Goal: Check status: Check status

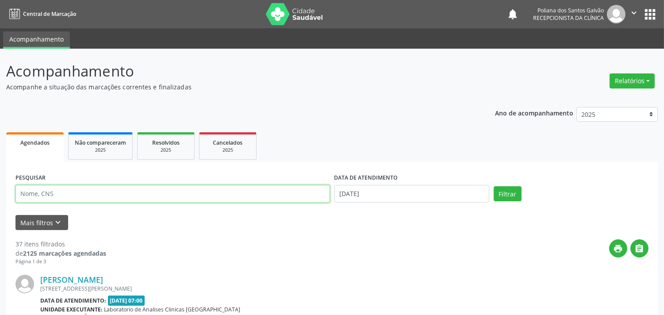
click at [77, 193] on input "text" at bounding box center [172, 194] width 315 height 18
type input "ELOAH"
click at [494, 186] on button "Filtrar" at bounding box center [508, 193] width 28 height 15
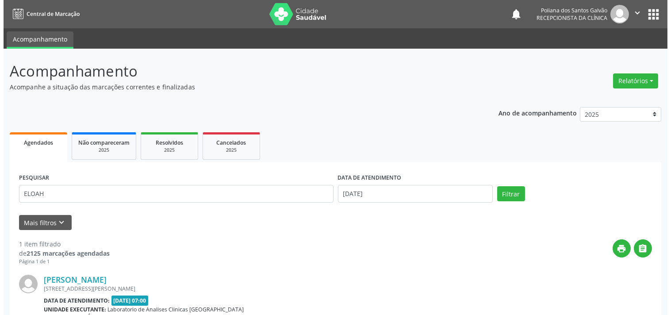
scroll to position [85, 0]
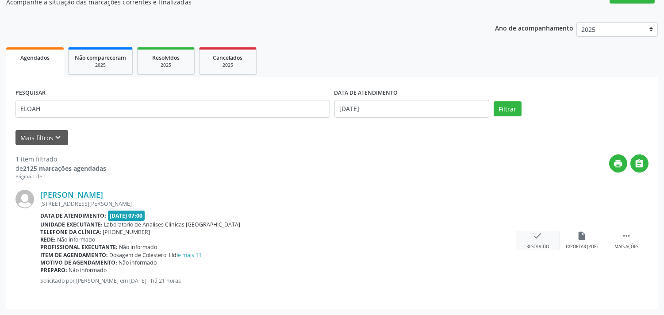
click at [536, 244] on div "Resolvido" at bounding box center [538, 247] width 23 height 6
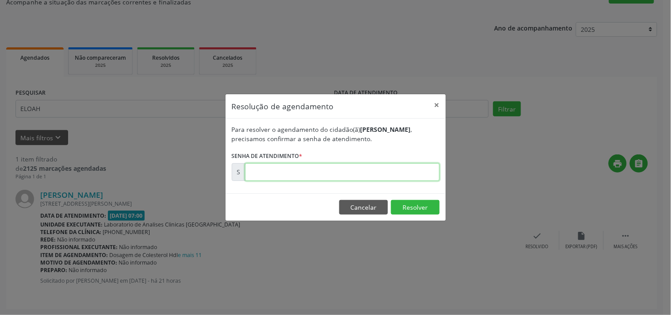
click at [420, 173] on input "text" at bounding box center [342, 172] width 195 height 18
type input "00171983"
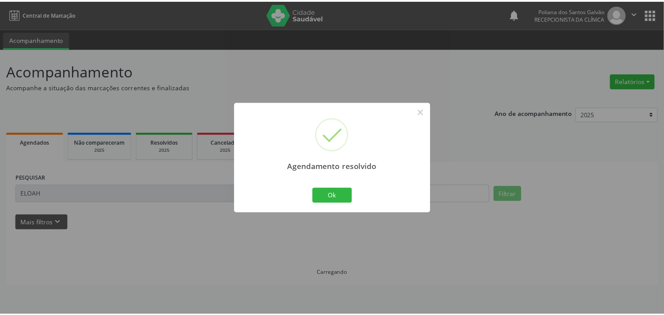
scroll to position [0, 0]
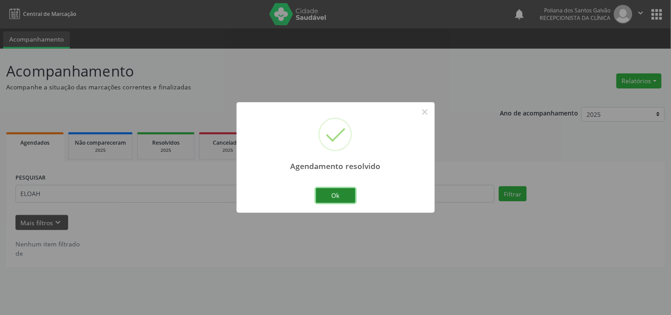
click at [348, 197] on button "Ok" at bounding box center [336, 195] width 40 height 15
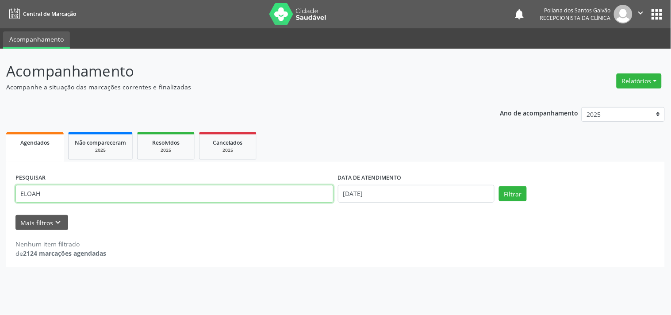
drag, startPoint x: 316, startPoint y: 191, endPoint x: 0, endPoint y: 132, distance: 321.1
click at [0, 134] on div "Acompanhamento Acompanhe a situação das marcações correntes e finalizadas Relat…" at bounding box center [335, 182] width 671 height 266
type input "O"
type input "OZIM"
click at [499, 186] on button "Filtrar" at bounding box center [513, 193] width 28 height 15
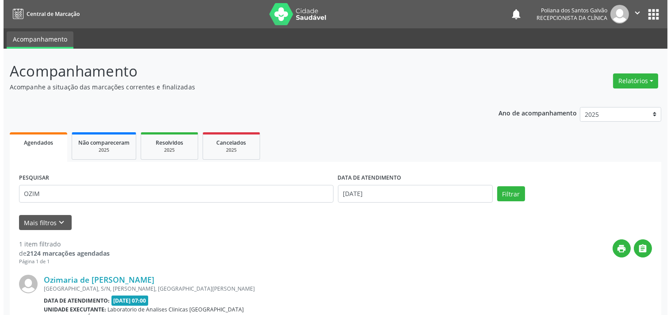
scroll to position [85, 0]
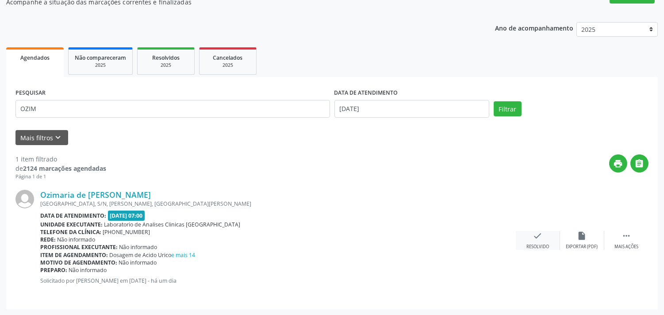
click at [543, 237] on div "check Resolvido" at bounding box center [538, 240] width 44 height 19
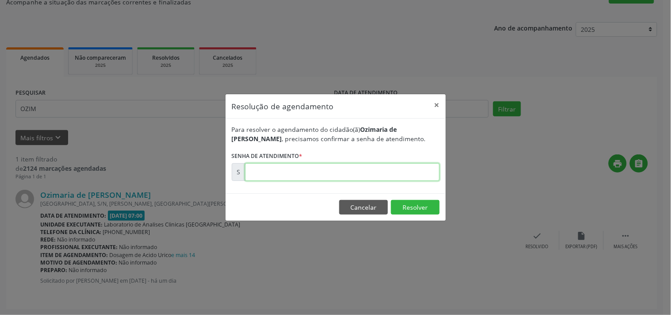
click at [412, 175] on input "text" at bounding box center [342, 172] width 195 height 18
type input "00171759"
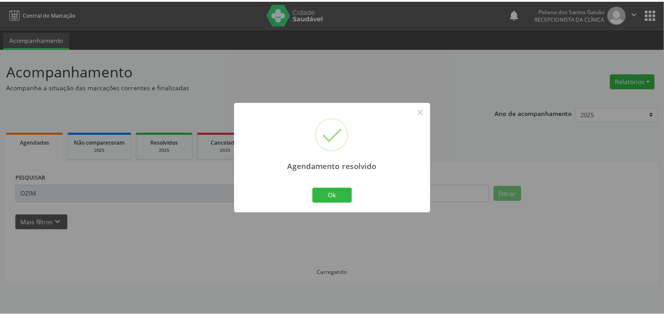
scroll to position [0, 0]
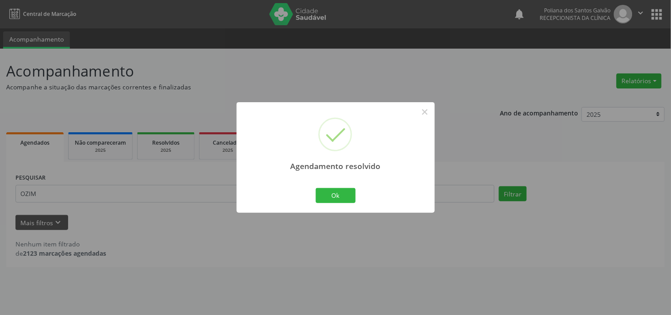
click at [327, 204] on div "Ok Cancel" at bounding box center [336, 195] width 44 height 19
click at [338, 192] on button "Ok" at bounding box center [336, 195] width 40 height 15
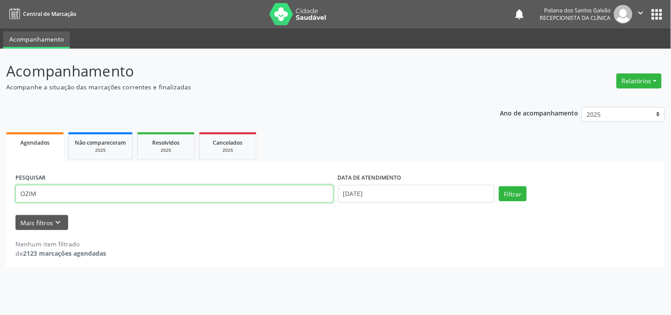
drag, startPoint x: 268, startPoint y: 200, endPoint x: 0, endPoint y: 65, distance: 299.8
click at [0, 82] on div "Acompanhamento Acompanhe a situação das marcações correntes e finalizadas Relat…" at bounding box center [335, 182] width 671 height 266
click at [499, 186] on button "Filtrar" at bounding box center [513, 193] width 28 height 15
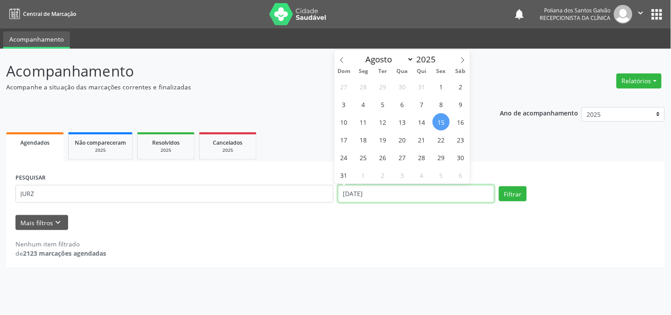
click at [419, 196] on input "[DATE]" at bounding box center [416, 194] width 157 height 18
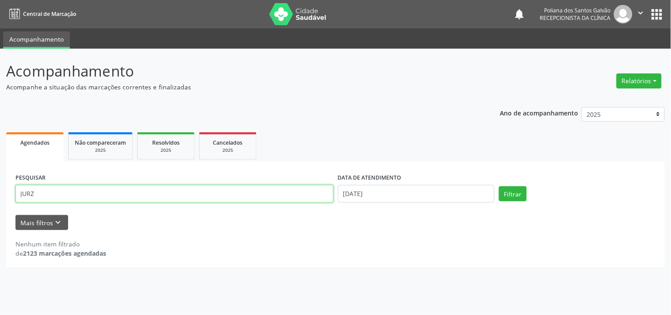
click at [159, 193] on input "JURZ" at bounding box center [174, 194] width 318 height 18
type input "JURCI"
click at [499, 186] on button "Filtrar" at bounding box center [513, 193] width 28 height 15
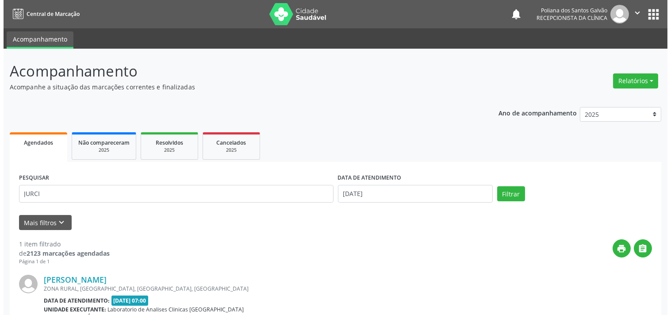
scroll to position [85, 0]
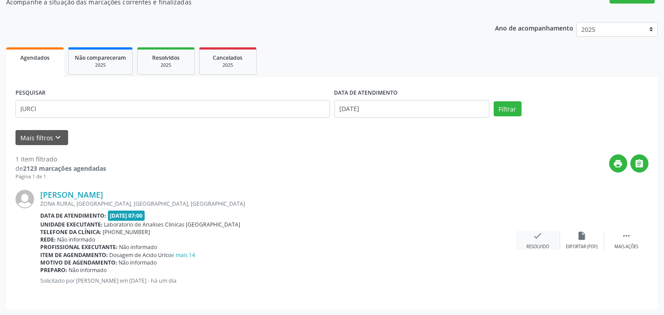
click at [525, 241] on div "check Resolvido" at bounding box center [538, 240] width 44 height 19
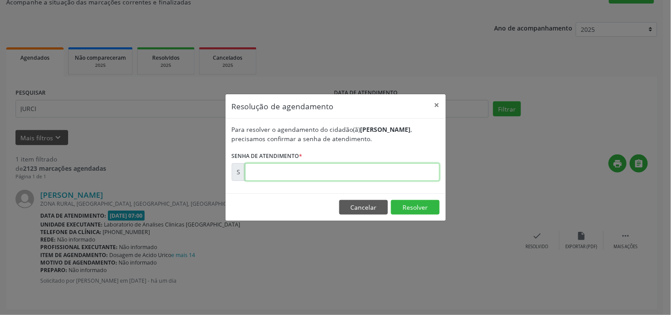
click at [377, 178] on input "text" at bounding box center [342, 172] width 195 height 18
type input "00171723"
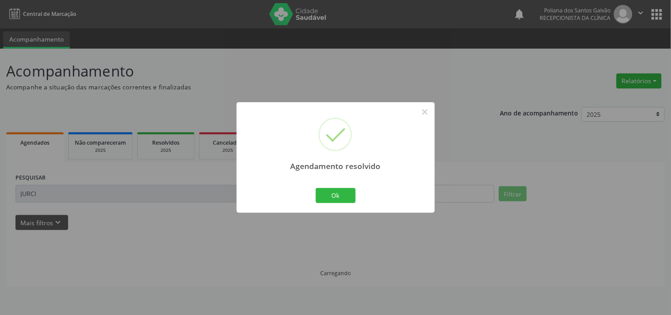
scroll to position [0, 0]
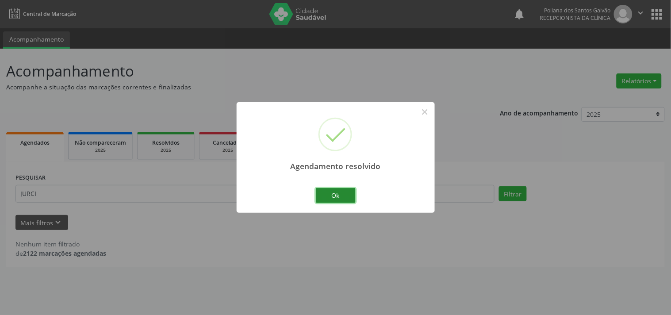
click at [337, 196] on button "Ok" at bounding box center [336, 195] width 40 height 15
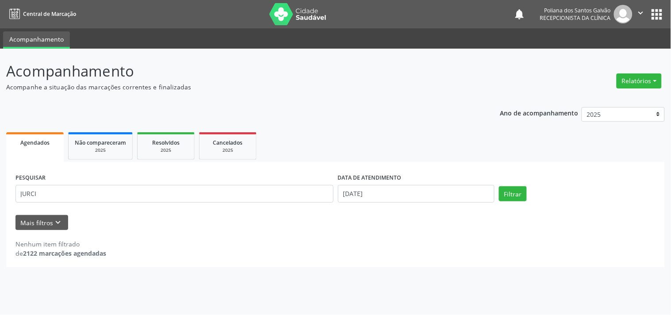
drag, startPoint x: 299, startPoint y: 208, endPoint x: 0, endPoint y: 80, distance: 325.4
click at [0, 80] on div "Acompanhamento Acompanhe a situação das marcações correntes e finalizadas Relat…" at bounding box center [335, 182] width 671 height 266
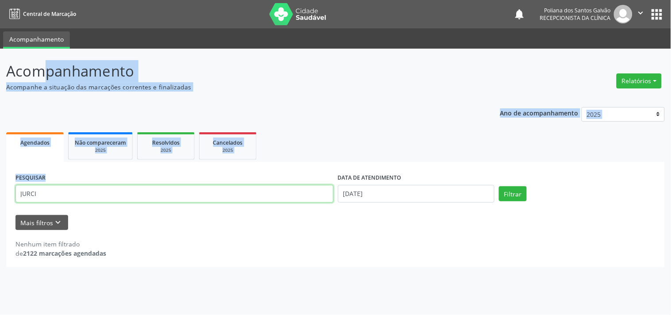
click at [173, 195] on input "JURCI" at bounding box center [174, 194] width 318 height 18
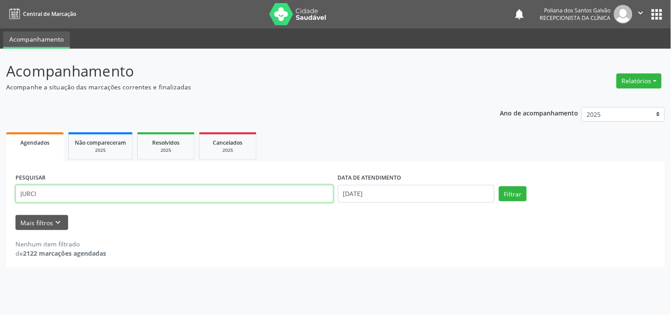
click at [172, 195] on input "JURCI" at bounding box center [174, 194] width 318 height 18
type input "[PERSON_NAME]"
click at [499, 186] on button "Filtrar" at bounding box center [513, 193] width 28 height 15
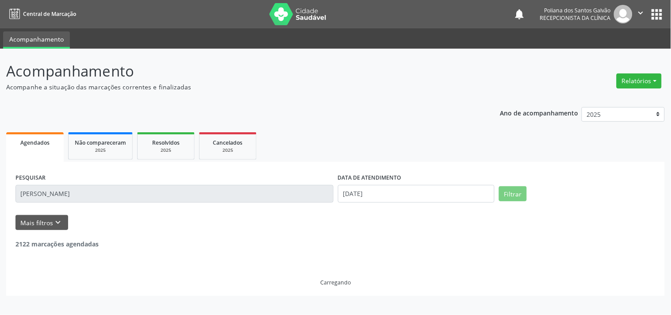
scroll to position [85, 0]
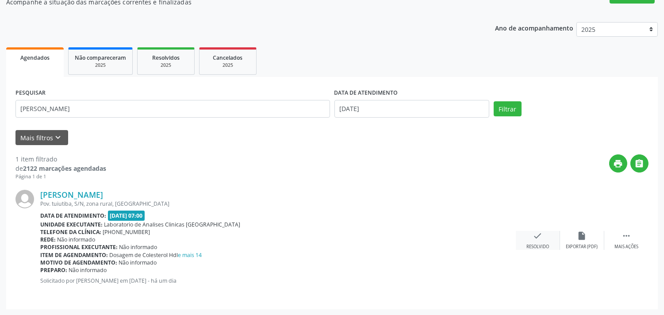
click at [547, 241] on div "check Resolvido" at bounding box center [538, 240] width 44 height 19
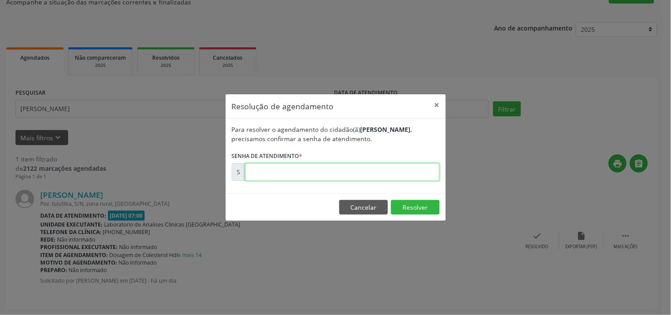
click at [420, 169] on input "text" at bounding box center [342, 172] width 195 height 18
type input "00171744"
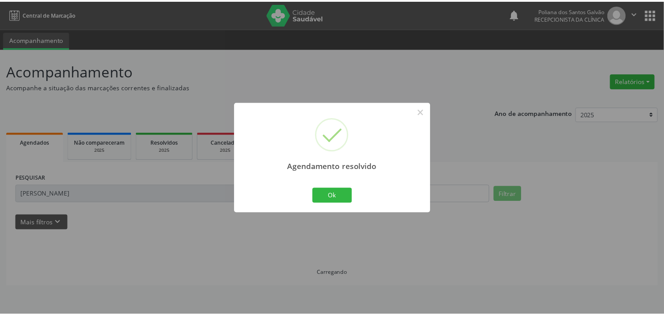
scroll to position [0, 0]
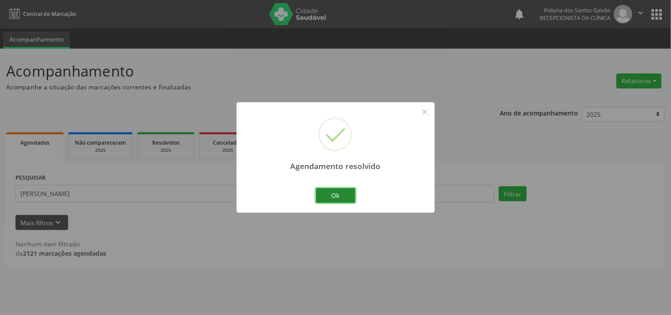
drag, startPoint x: 343, startPoint y: 193, endPoint x: 351, endPoint y: 206, distance: 15.1
click at [343, 195] on button "Ok" at bounding box center [336, 195] width 40 height 15
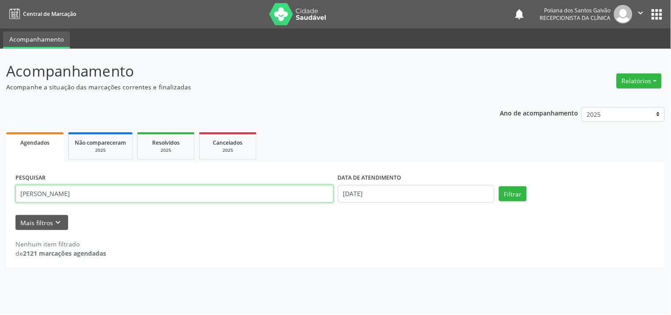
click at [233, 189] on input "[PERSON_NAME]" at bounding box center [174, 194] width 318 height 18
drag, startPoint x: 205, startPoint y: 186, endPoint x: 0, endPoint y: 8, distance: 272.0
click at [0, 32] on div "Central de Marcação notifications Poliana dos Santos Galvão Recepcionista da cl…" at bounding box center [335, 157] width 671 height 315
click at [499, 186] on button "Filtrar" at bounding box center [513, 193] width 28 height 15
click at [32, 199] on input "VABESSA" at bounding box center [174, 194] width 318 height 18
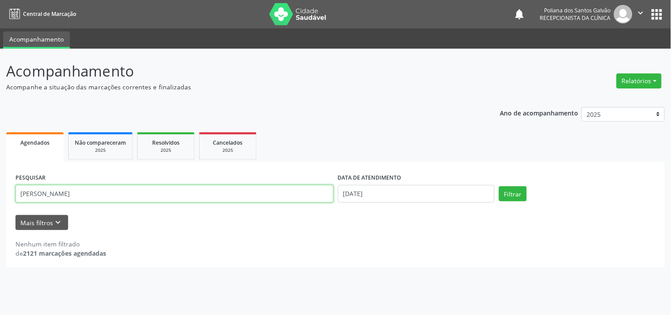
type input "[PERSON_NAME]"
click at [499, 186] on button "Filtrar" at bounding box center [513, 193] width 28 height 15
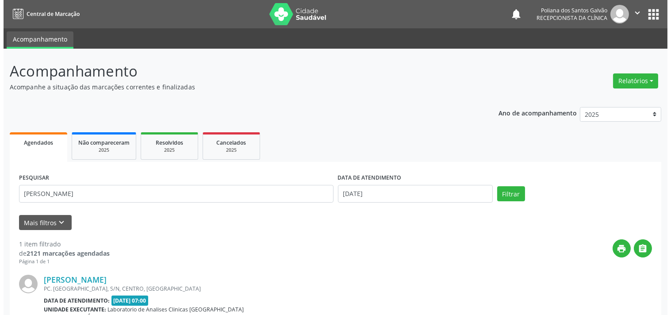
scroll to position [85, 0]
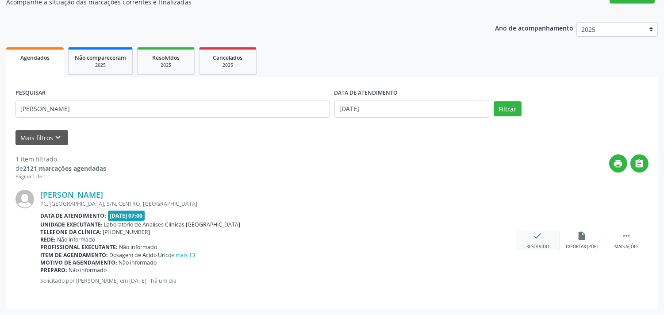
click at [527, 237] on div "check Resolvido" at bounding box center [538, 240] width 44 height 19
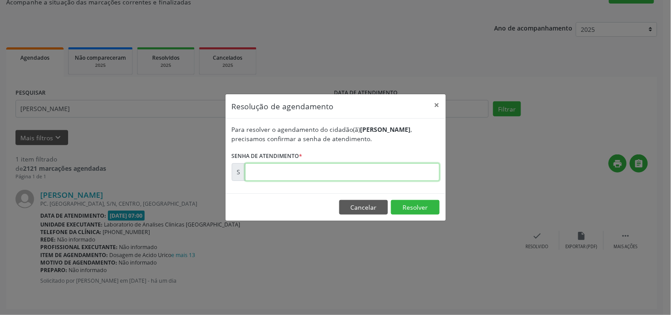
click at [426, 175] on input "text" at bounding box center [342, 172] width 195 height 18
type input "00171780"
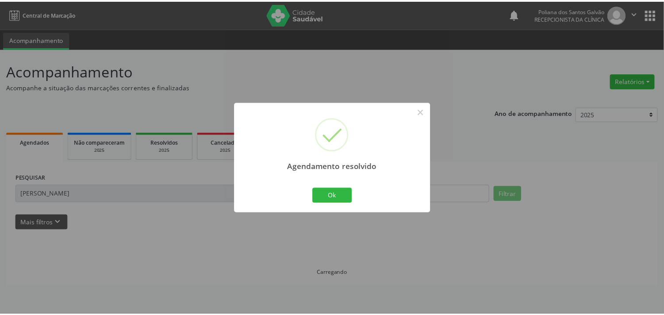
scroll to position [0, 0]
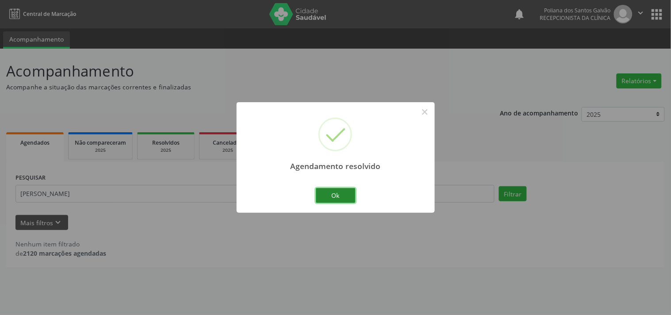
click at [337, 201] on button "Ok" at bounding box center [336, 195] width 40 height 15
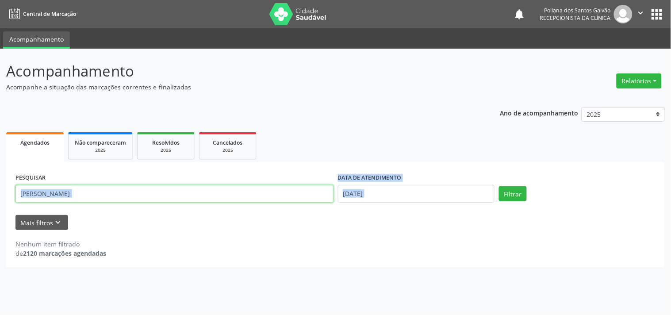
drag, startPoint x: 113, startPoint y: 202, endPoint x: 61, endPoint y: 193, distance: 53.0
click at [61, 193] on input "[PERSON_NAME]" at bounding box center [174, 194] width 318 height 18
drag, startPoint x: 61, startPoint y: 193, endPoint x: 0, endPoint y: 135, distance: 83.3
click at [0, 135] on div "Acompanhamento Acompanhe a situação das marcações correntes e finalizadas Relat…" at bounding box center [335, 182] width 671 height 266
type input "[DEMOGRAPHIC_DATA]"
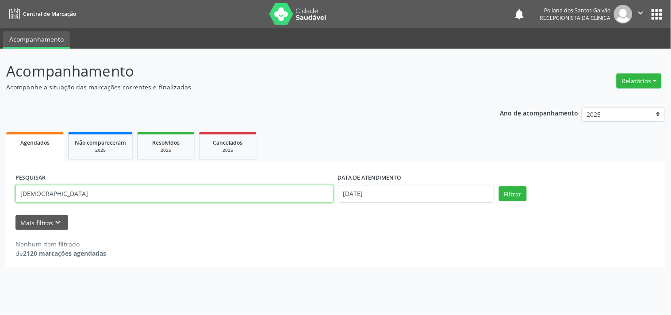
click at [499, 186] on button "Filtrar" at bounding box center [513, 193] width 28 height 15
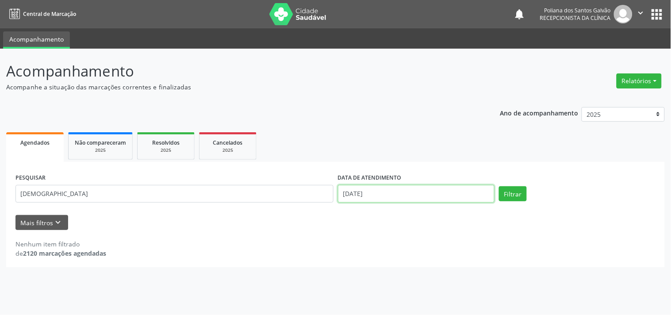
click at [405, 194] on input "[DATE]" at bounding box center [416, 194] width 157 height 18
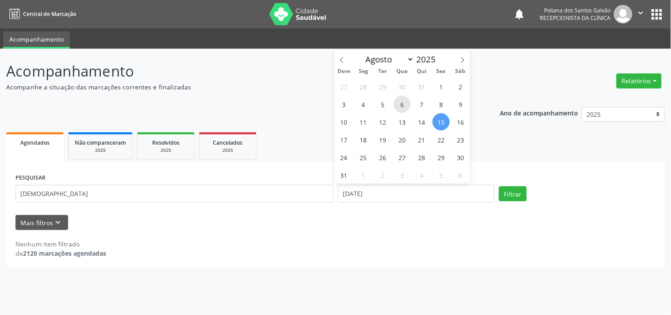
click at [404, 107] on span "6" at bounding box center [402, 104] width 17 height 17
type input "[DATE]"
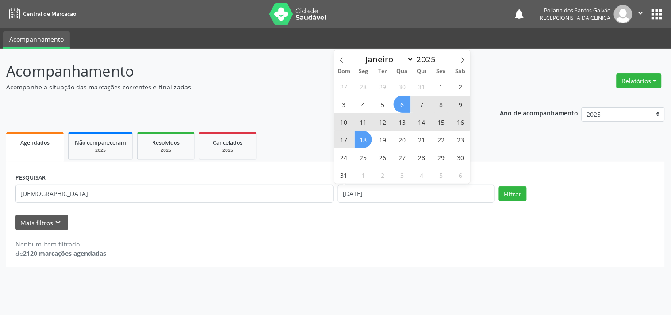
click at [370, 136] on span "18" at bounding box center [363, 139] width 17 height 17
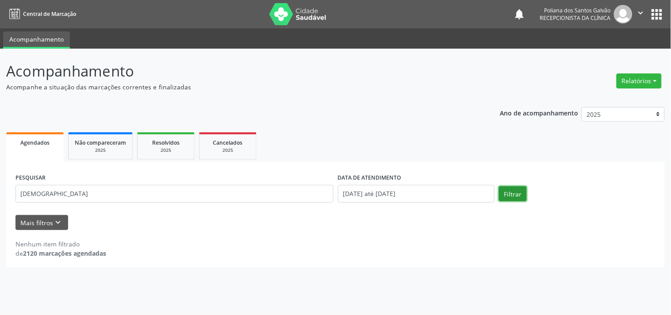
click at [518, 189] on button "Filtrar" at bounding box center [513, 193] width 28 height 15
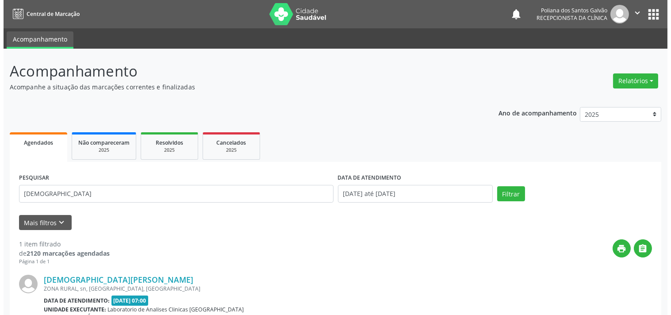
scroll to position [85, 0]
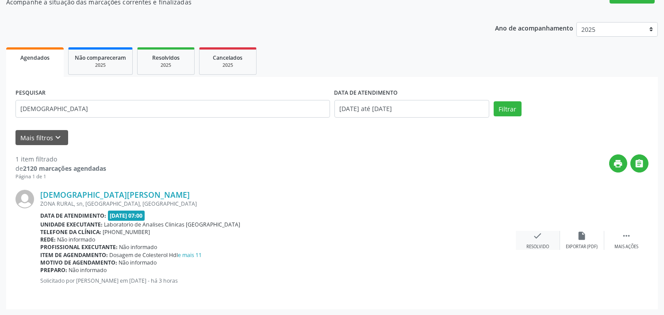
click at [540, 236] on icon "check" at bounding box center [538, 236] width 10 height 10
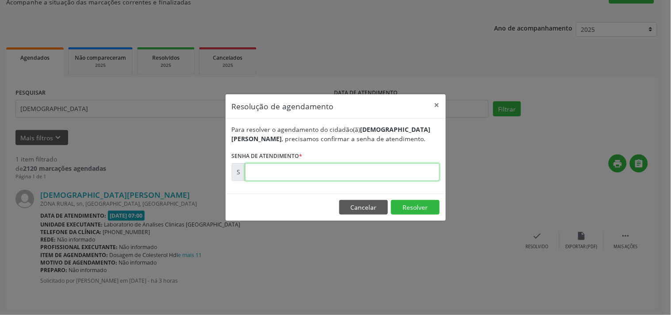
click at [404, 167] on input "text" at bounding box center [342, 172] width 195 height 18
type input "00172027"
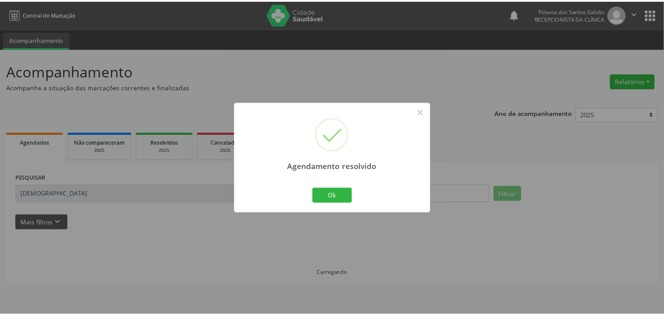
scroll to position [0, 0]
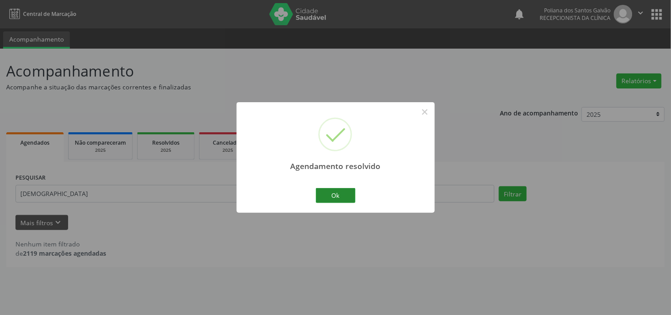
click at [316, 202] on div "Ok Cancel" at bounding box center [336, 195] width 44 height 19
click at [355, 192] on button "Ok" at bounding box center [336, 195] width 40 height 15
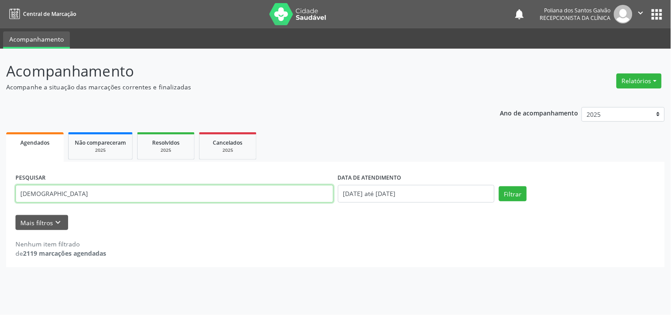
click at [0, 60] on div "Acompanhamento Acompanhe a situação das marcações correntes e finalizadas Relat…" at bounding box center [335, 182] width 671 height 266
type input "DINALV"
click at [499, 186] on button "Filtrar" at bounding box center [513, 193] width 28 height 15
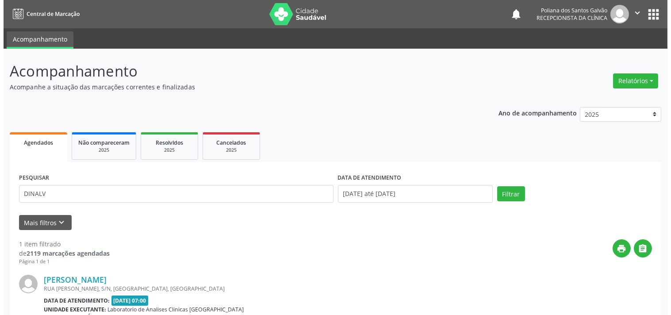
scroll to position [85, 0]
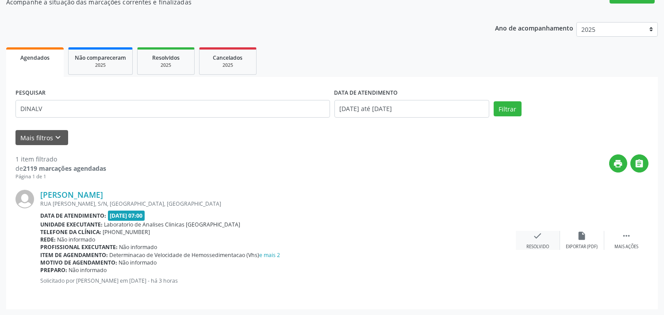
click at [536, 242] on div "check Resolvido" at bounding box center [538, 240] width 44 height 19
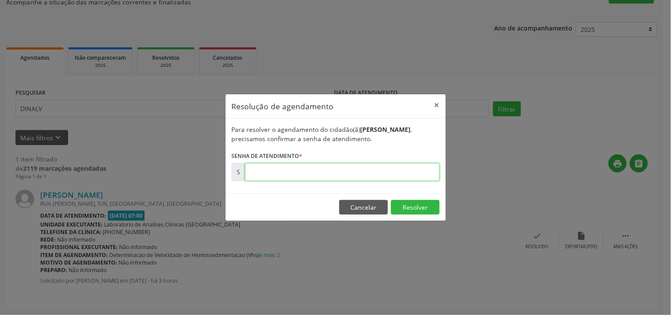
click at [431, 174] on input "text" at bounding box center [342, 172] width 195 height 18
click at [414, 162] on form "Para resolver o agendamento do cidadão(ã) [PERSON_NAME] , precisamos confirmar …" at bounding box center [336, 153] width 208 height 56
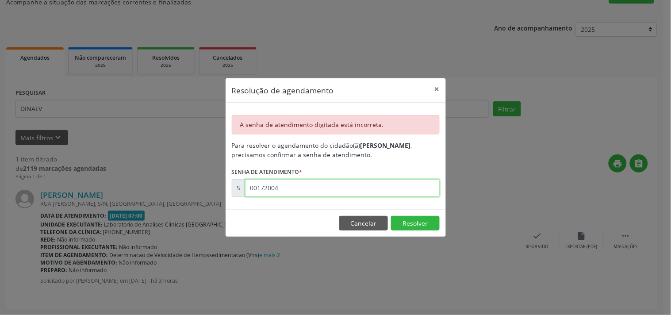
click at [387, 191] on input "00172004" at bounding box center [342, 188] width 195 height 18
type input "00172044"
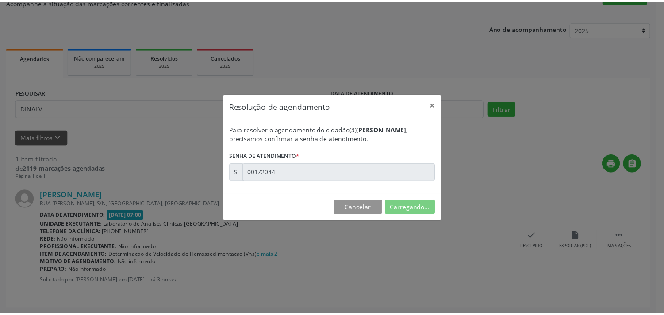
scroll to position [0, 0]
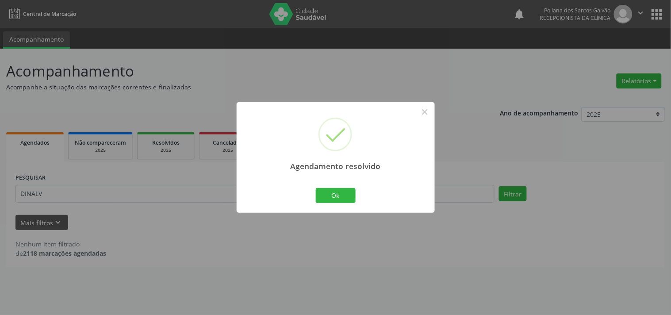
click at [357, 207] on div "Agendamento resolvido × Ok Cancel" at bounding box center [336, 157] width 198 height 110
click at [340, 200] on button "Ok" at bounding box center [336, 195] width 40 height 15
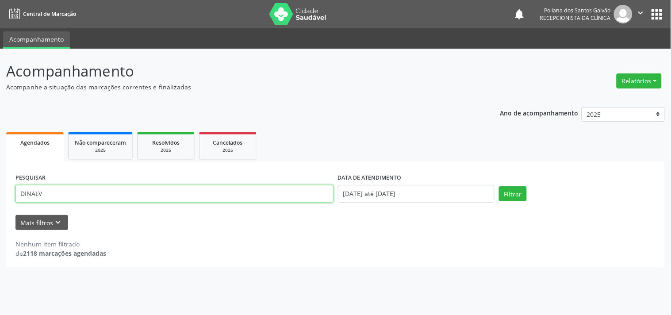
drag, startPoint x: 279, startPoint y: 192, endPoint x: 0, endPoint y: 64, distance: 307.1
click at [0, 65] on div "Acompanhamento Acompanhe a situação das marcações correntes e finalizadas Relat…" at bounding box center [335, 182] width 671 height 266
click at [499, 186] on button "Filtrar" at bounding box center [513, 193] width 28 height 15
click at [244, 193] on input "[PERSON_NAME]" at bounding box center [174, 194] width 318 height 18
type input "[PERSON_NAME]"
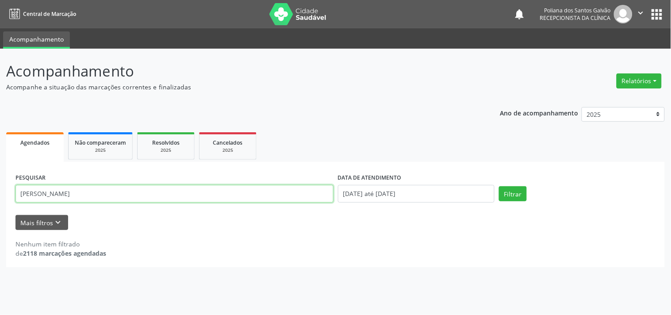
click at [499, 186] on button "Filtrar" at bounding box center [513, 193] width 28 height 15
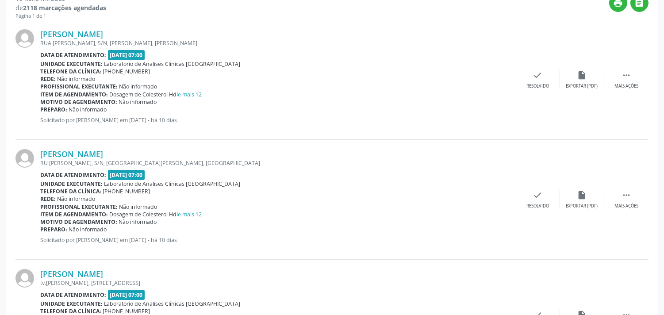
scroll to position [98, 0]
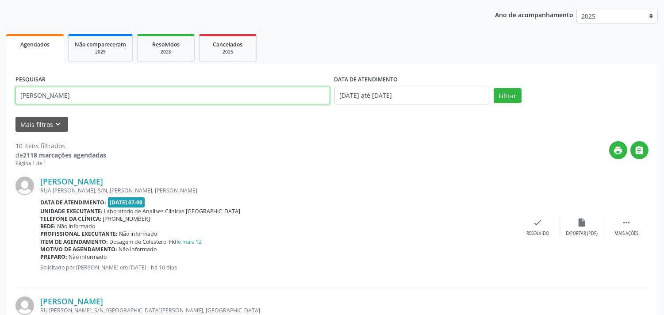
drag, startPoint x: 142, startPoint y: 92, endPoint x: 135, endPoint y: 95, distance: 7.9
click at [135, 95] on input "[PERSON_NAME]" at bounding box center [172, 96] width 315 height 18
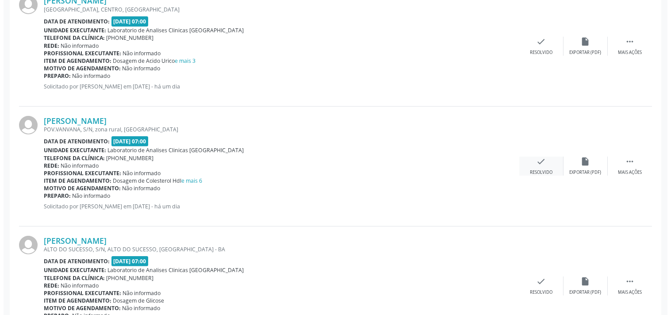
scroll to position [590, 0]
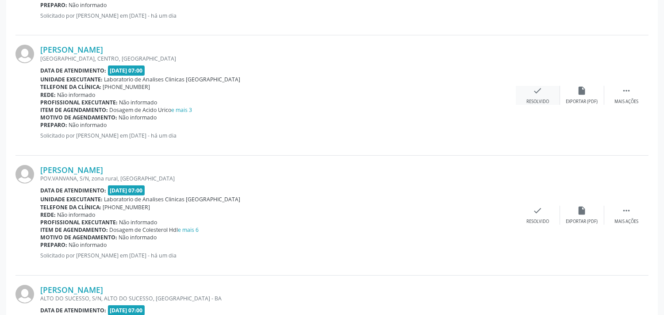
click at [528, 96] on div "check Resolvido" at bounding box center [538, 95] width 44 height 19
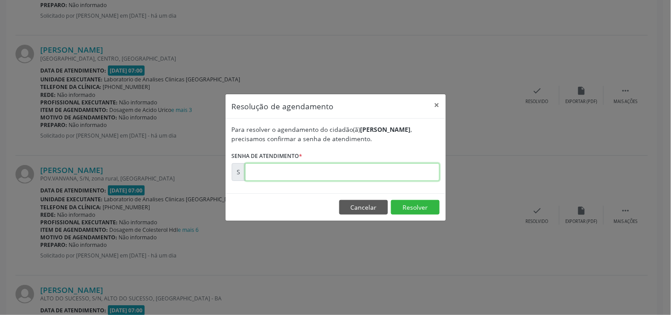
click at [405, 174] on input "text" at bounding box center [342, 172] width 195 height 18
type input "00171713"
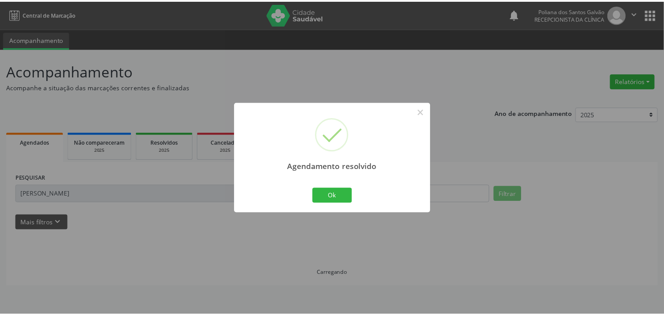
scroll to position [0, 0]
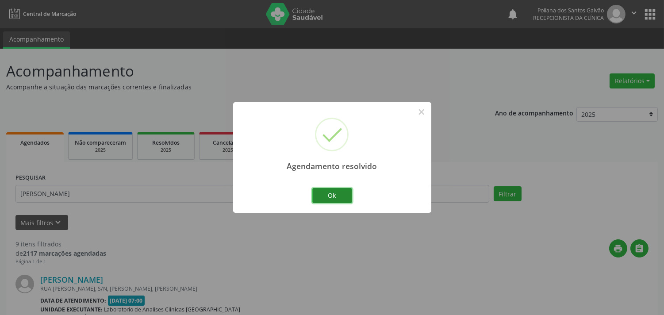
drag, startPoint x: 351, startPoint y: 193, endPoint x: 429, endPoint y: 269, distance: 108.3
click at [351, 193] on button "Ok" at bounding box center [332, 195] width 40 height 15
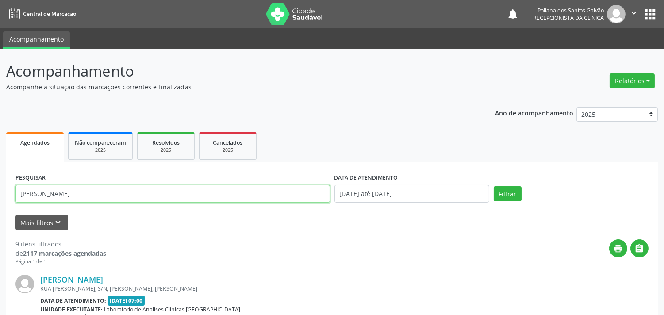
click at [99, 193] on input "[PERSON_NAME]" at bounding box center [172, 194] width 315 height 18
drag, startPoint x: 124, startPoint y: 195, endPoint x: 0, endPoint y: 119, distance: 145.7
type input "[PERSON_NAME]"
click at [494, 186] on button "Filtrar" at bounding box center [508, 193] width 28 height 15
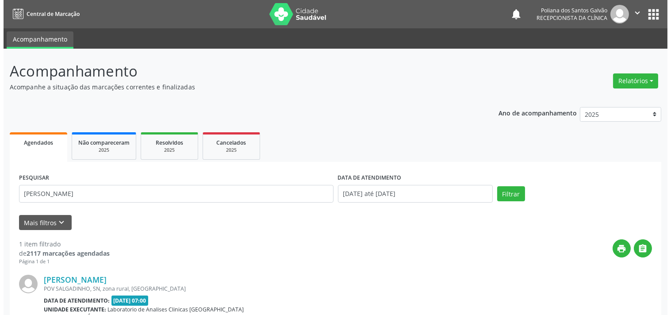
scroll to position [85, 0]
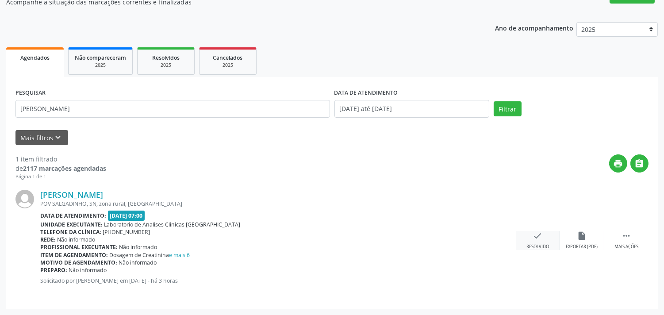
click at [533, 242] on div "check Resolvido" at bounding box center [538, 240] width 44 height 19
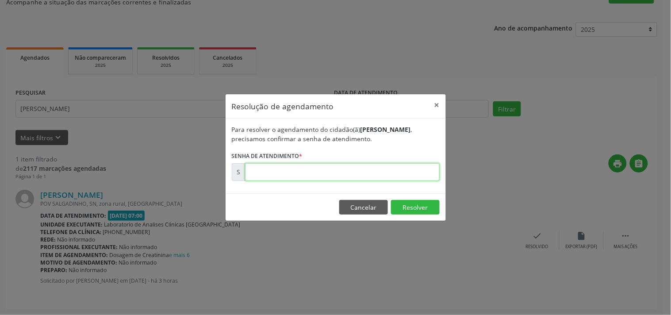
click at [412, 169] on input "text" at bounding box center [342, 172] width 195 height 18
type input "00172072"
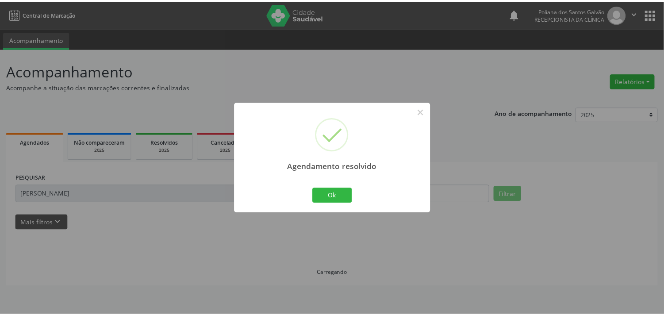
scroll to position [0, 0]
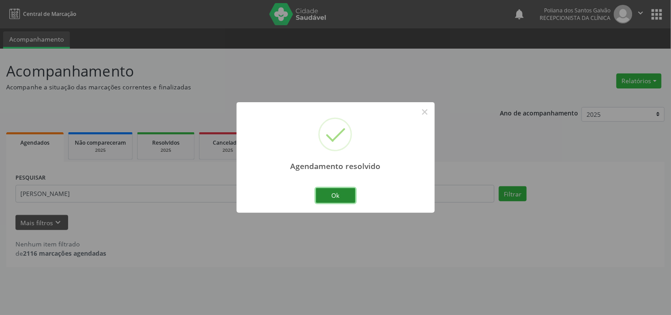
click at [347, 197] on button "Ok" at bounding box center [336, 195] width 40 height 15
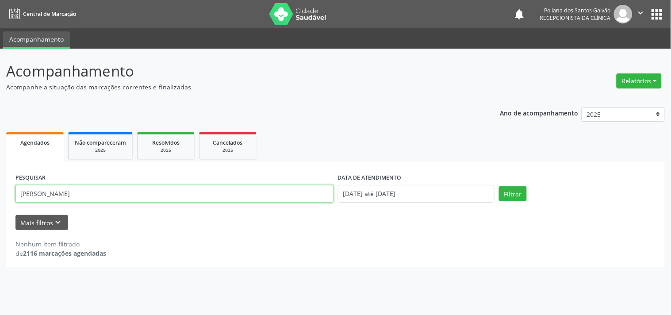
drag, startPoint x: 213, startPoint y: 193, endPoint x: 0, endPoint y: 72, distance: 245.2
click at [0, 81] on div "Acompanhamento Acompanhe a situação das marcações correntes e finalizadas Relat…" at bounding box center [335, 182] width 671 height 266
type input "GIVANEI"
click at [499, 186] on button "Filtrar" at bounding box center [513, 193] width 28 height 15
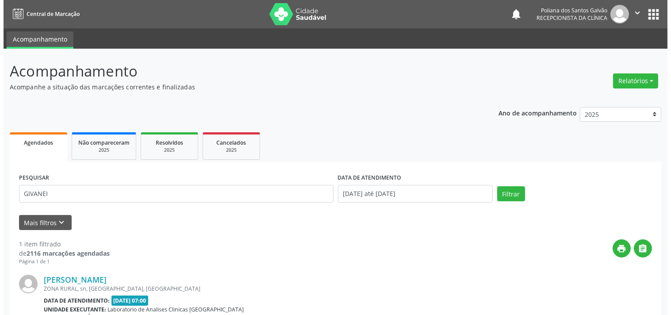
scroll to position [85, 0]
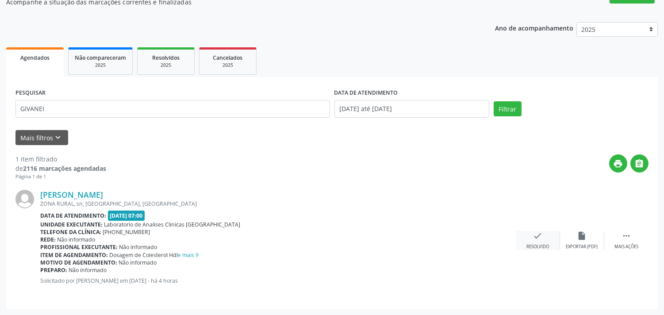
click at [543, 231] on div "check Resolvido" at bounding box center [538, 240] width 44 height 19
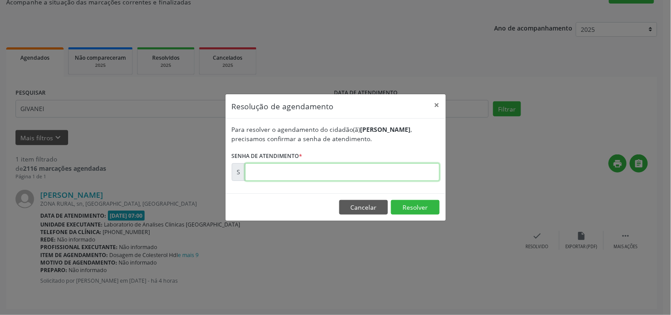
click at [280, 168] on input "text" at bounding box center [342, 172] width 195 height 18
type input "00172023"
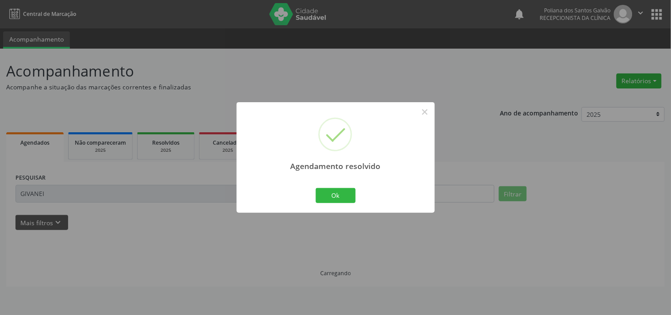
scroll to position [0, 0]
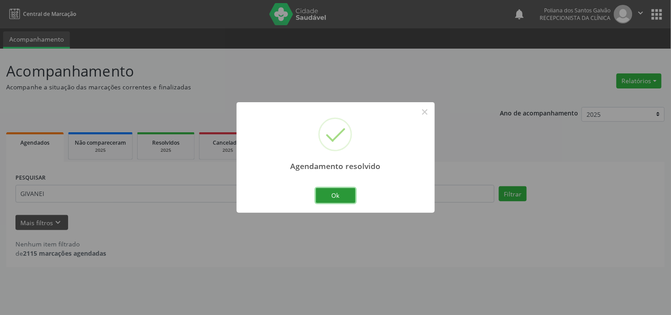
drag, startPoint x: 333, startPoint y: 193, endPoint x: 264, endPoint y: 203, distance: 70.1
click at [329, 193] on button "Ok" at bounding box center [336, 195] width 40 height 15
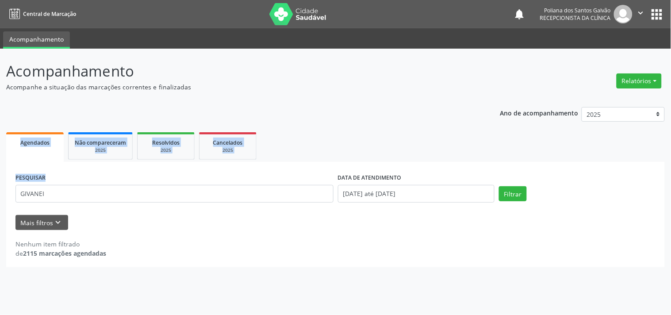
drag, startPoint x: 264, startPoint y: 203, endPoint x: 0, endPoint y: 72, distance: 294.3
click at [0, 80] on div "Acompanhamento Acompanhe a situação das marcações correntes e finalizadas Relat…" at bounding box center [335, 182] width 671 height 266
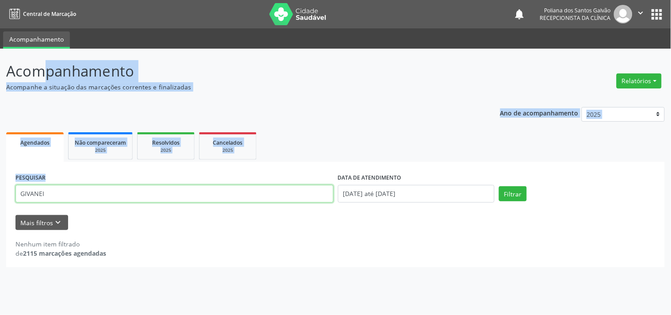
click at [57, 189] on input "GIVANEI" at bounding box center [174, 194] width 318 height 18
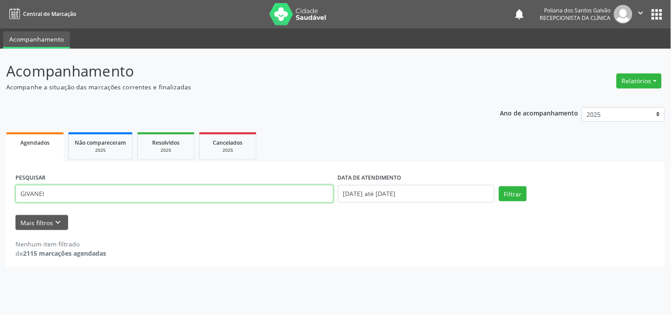
drag, startPoint x: 56, startPoint y: 189, endPoint x: 33, endPoint y: 188, distance: 23.5
click at [3, 188] on div "Acompanhamento Acompanhe a situação das marcações correntes e finalizadas Relat…" at bounding box center [335, 182] width 671 height 266
drag, startPoint x: 0, startPoint y: 154, endPoint x: 0, endPoint y: 136, distance: 17.7
click at [0, 136] on div "Acompanhamento Acompanhe a situação das marcações correntes e finalizadas Relat…" at bounding box center [335, 182] width 671 height 266
type input "josiane"
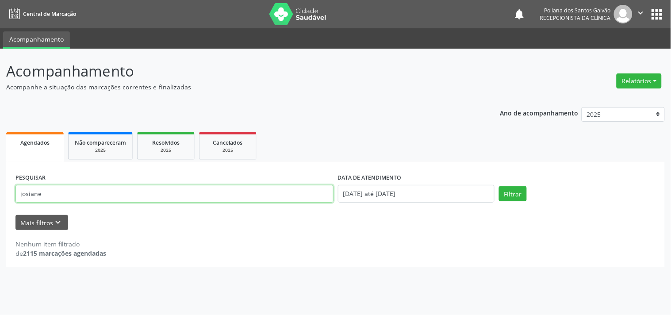
click at [499, 186] on button "Filtrar" at bounding box center [513, 193] width 28 height 15
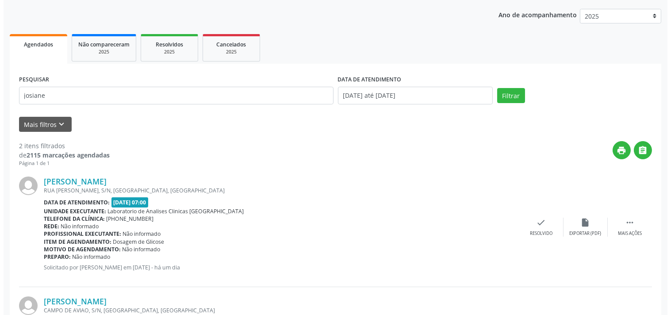
scroll to position [205, 0]
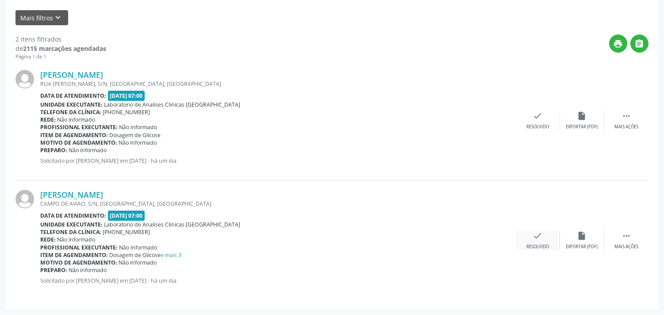
click at [539, 244] on div "Resolvido" at bounding box center [538, 247] width 23 height 6
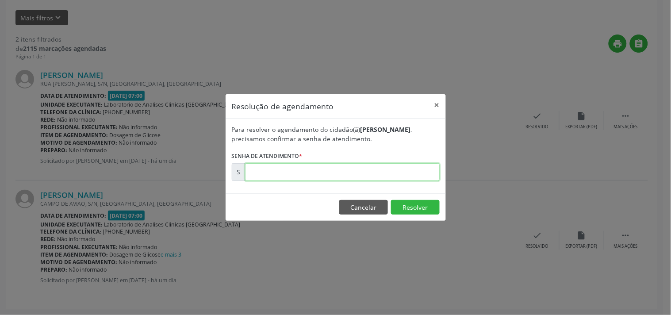
drag, startPoint x: 539, startPoint y: 243, endPoint x: 380, endPoint y: 175, distance: 172.5
click at [380, 175] on input "text" at bounding box center [342, 172] width 195 height 18
type input "00171781"
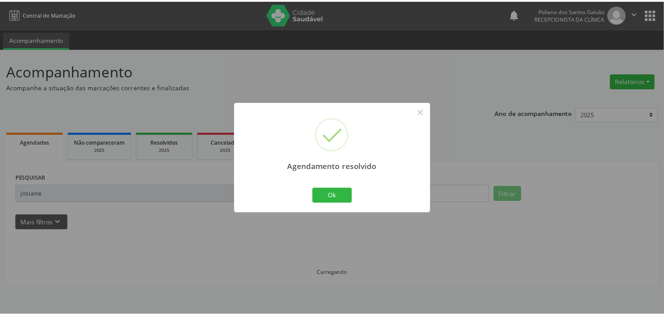
scroll to position [0, 0]
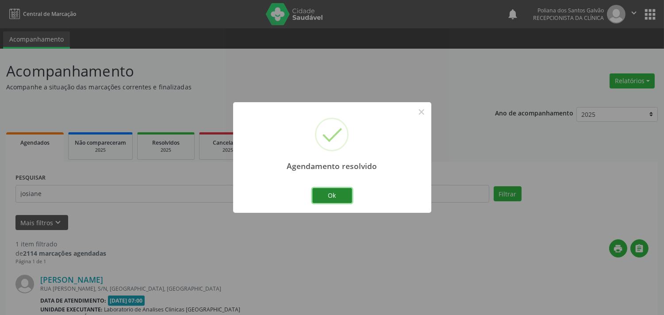
click at [330, 188] on button "Ok" at bounding box center [332, 195] width 40 height 15
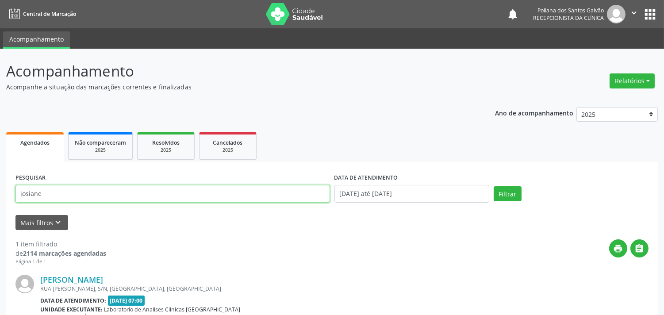
drag, startPoint x: 284, startPoint y: 188, endPoint x: 0, endPoint y: 34, distance: 323.0
click at [0, 34] on div "Central de Marcação notifications Poliana dos Santos Galvão Recepcionista da cl…" at bounding box center [332, 157] width 664 height 315
type input "gilson"
click at [494, 186] on button "Filtrar" at bounding box center [508, 193] width 28 height 15
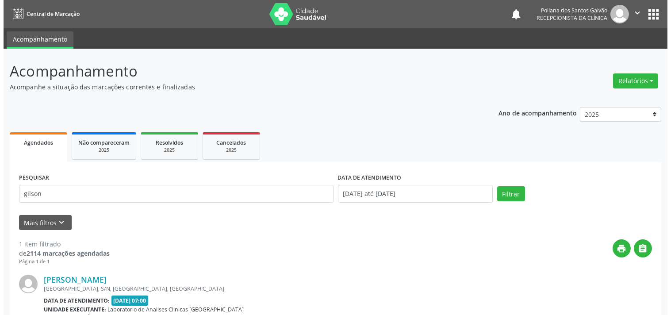
scroll to position [85, 0]
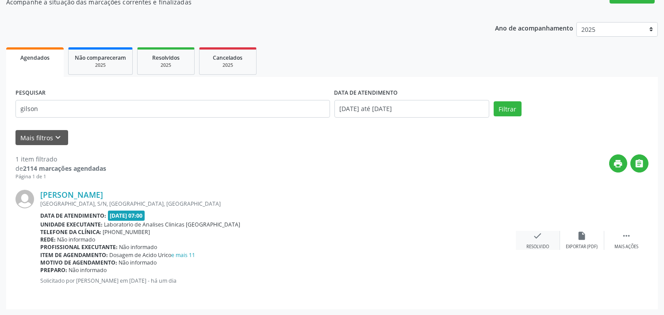
click at [536, 237] on icon "check" at bounding box center [538, 236] width 10 height 10
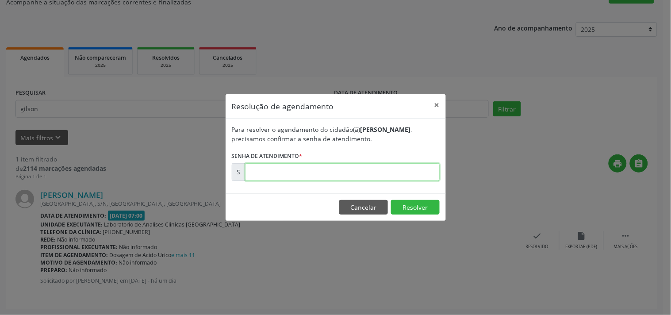
click at [406, 171] on input "text" at bounding box center [342, 172] width 195 height 18
type input "00171716"
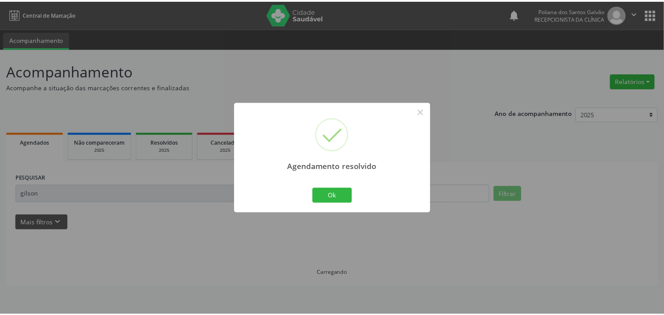
scroll to position [0, 0]
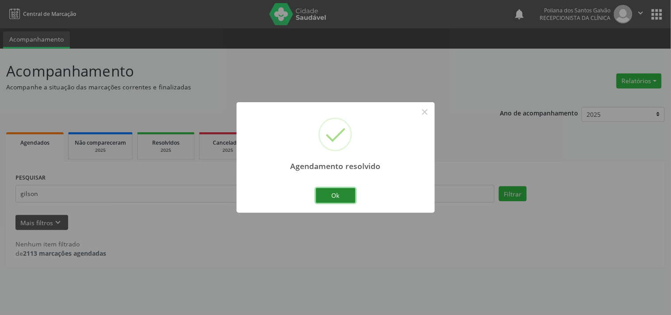
click at [329, 197] on button "Ok" at bounding box center [336, 195] width 40 height 15
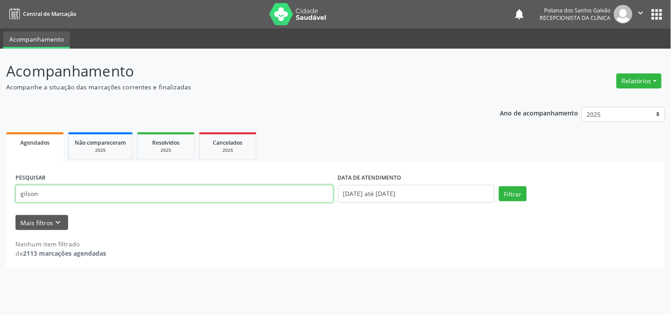
drag, startPoint x: 204, startPoint y: 188, endPoint x: 0, endPoint y: -43, distance: 307.9
click at [0, 0] on html "Central de Marcação notifications Poliana dos Santos Galvão Recepcionista da cl…" at bounding box center [335, 157] width 671 height 315
type input "getulio"
click at [499, 186] on button "Filtrar" at bounding box center [513, 193] width 28 height 15
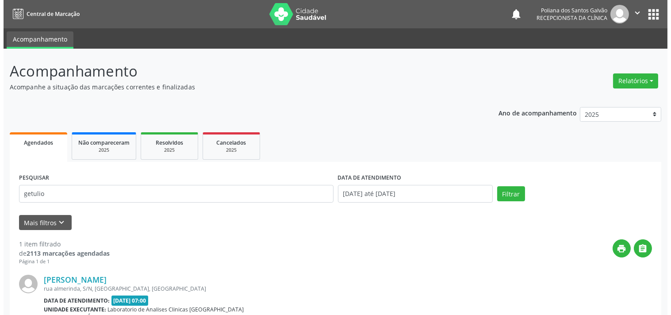
scroll to position [85, 0]
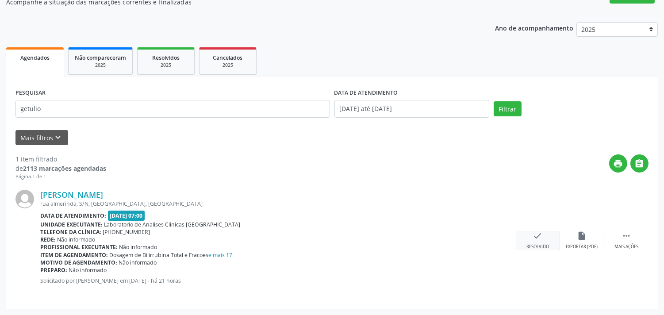
click at [551, 235] on div "check Resolvido" at bounding box center [538, 240] width 44 height 19
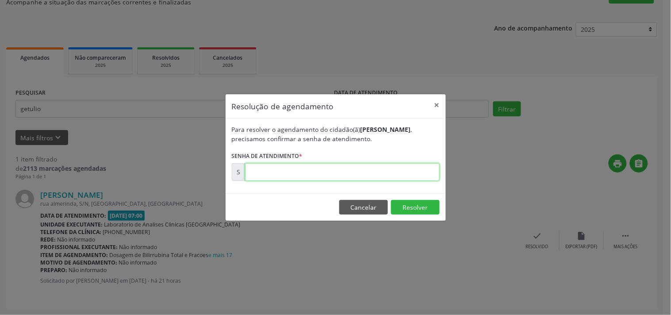
click at [411, 173] on input "text" at bounding box center [342, 172] width 195 height 18
type input "00172005"
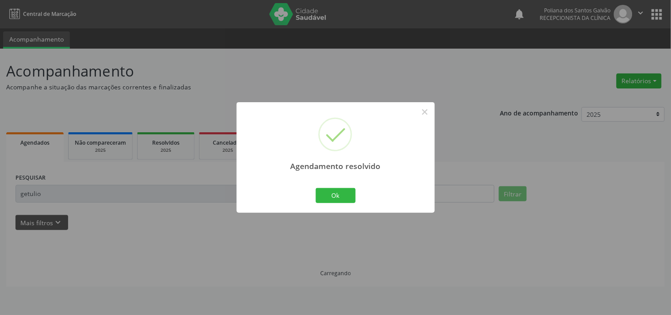
scroll to position [0, 0]
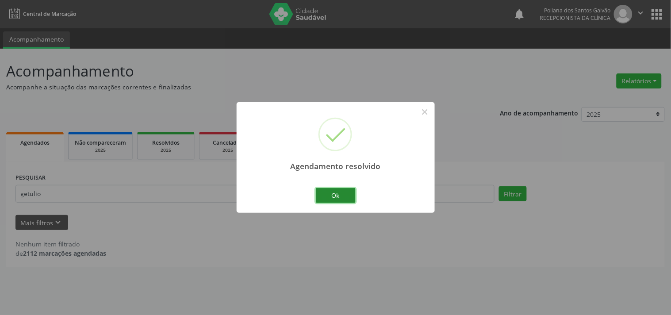
click at [348, 191] on button "Ok" at bounding box center [336, 195] width 40 height 15
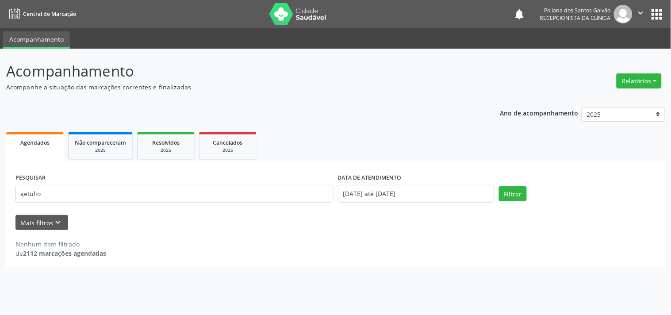
drag, startPoint x: 292, startPoint y: 204, endPoint x: 264, endPoint y: 200, distance: 28.5
click at [263, 201] on div "PESQUISAR getulio" at bounding box center [174, 190] width 323 height 38
drag, startPoint x: 270, startPoint y: 196, endPoint x: 0, endPoint y: 43, distance: 310.1
click at [0, 47] on div "Central de Marcação notifications Poliana dos Santos Galvão Recepcionista da cl…" at bounding box center [335, 157] width 671 height 315
click at [499, 186] on button "Filtrar" at bounding box center [513, 193] width 28 height 15
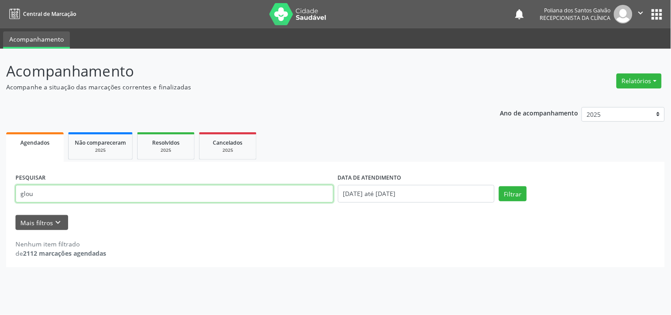
drag, startPoint x: 204, startPoint y: 200, endPoint x: 0, endPoint y: 167, distance: 207.1
click at [0, 171] on div "Acompanhamento Acompanhe a situação das marcações correntes e finalizadas Relat…" at bounding box center [335, 182] width 671 height 266
type input "[PERSON_NAME]"
click at [499, 186] on button "Filtrar" at bounding box center [513, 193] width 28 height 15
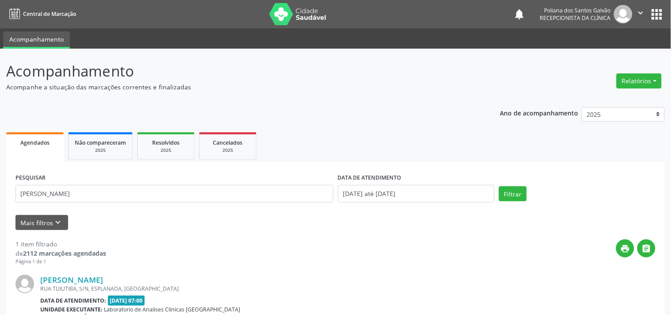
scroll to position [85, 0]
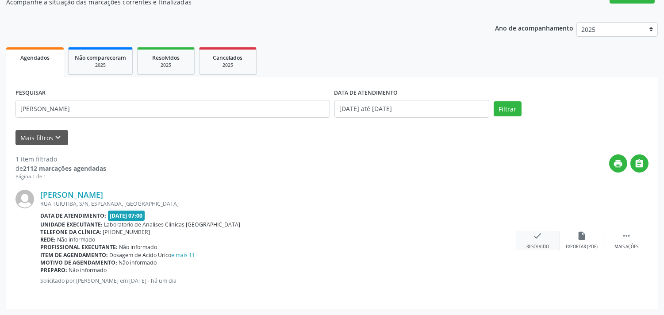
click at [531, 236] on div "check Resolvido" at bounding box center [538, 240] width 44 height 19
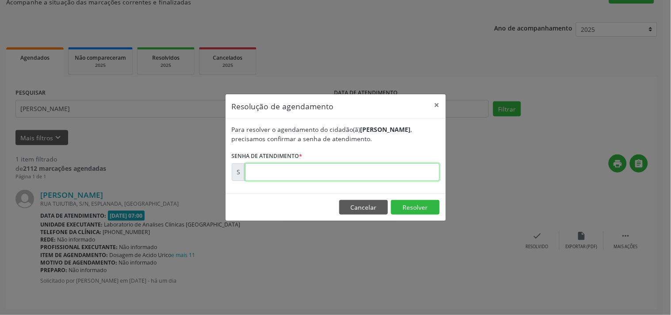
click at [421, 175] on input "text" at bounding box center [342, 172] width 195 height 18
type input "00171838"
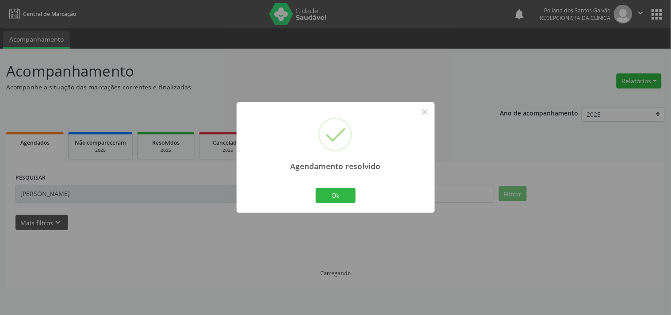
scroll to position [0, 0]
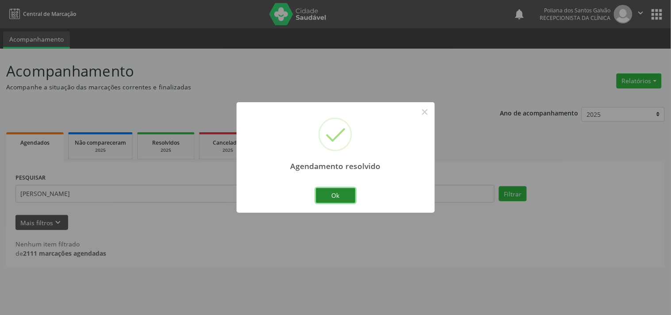
click at [321, 197] on button "Ok" at bounding box center [336, 195] width 40 height 15
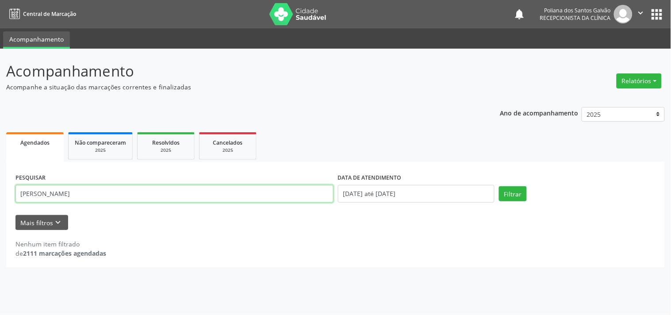
drag, startPoint x: 282, startPoint y: 198, endPoint x: 0, endPoint y: 112, distance: 294.7
click at [0, 112] on div "Acompanhamento Acompanhe a situação das marcações correntes e finalizadas Relat…" at bounding box center [335, 182] width 671 height 266
type input "ronei"
click at [499, 186] on button "Filtrar" at bounding box center [513, 193] width 28 height 15
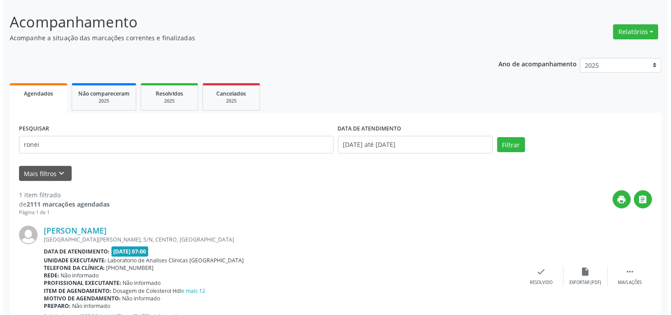
scroll to position [85, 0]
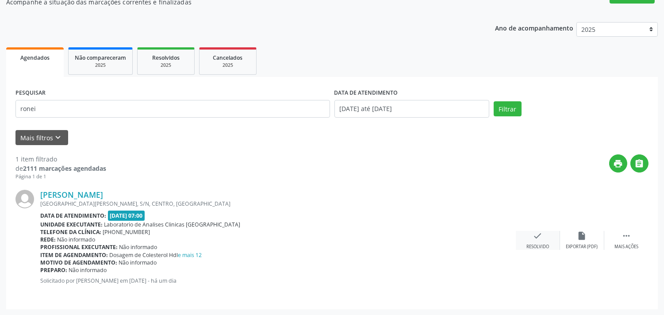
drag, startPoint x: 533, startPoint y: 234, endPoint x: 528, endPoint y: 234, distance: 5.3
click at [528, 234] on div "check Resolvido" at bounding box center [538, 240] width 44 height 19
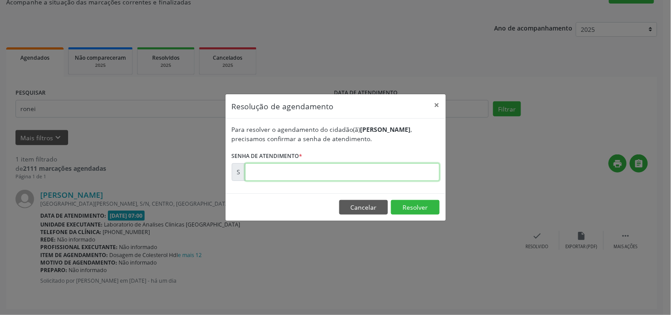
click at [389, 174] on input "text" at bounding box center [342, 172] width 195 height 18
type input "00171773"
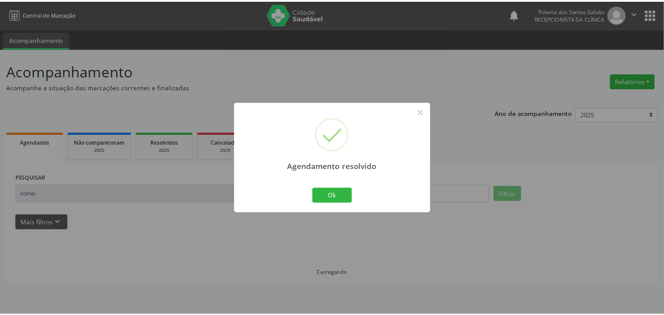
scroll to position [0, 0]
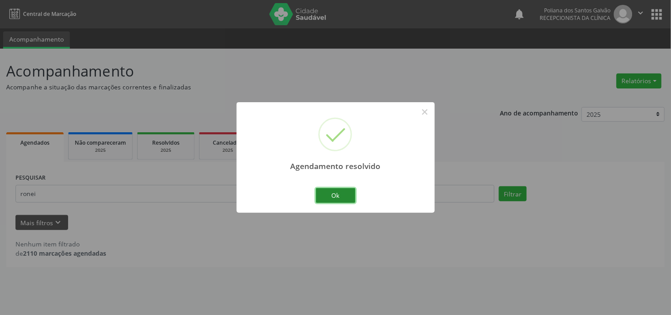
click at [333, 196] on button "Ok" at bounding box center [336, 195] width 40 height 15
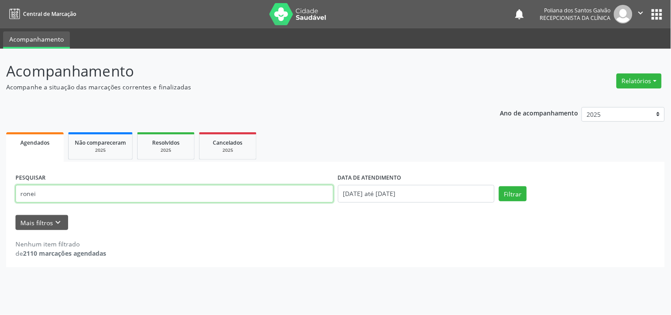
drag, startPoint x: 277, startPoint y: 196, endPoint x: 0, endPoint y: 55, distance: 310.9
click at [0, 63] on div "Acompanhamento Acompanhe a situação das marcações correntes e finalizadas Relat…" at bounding box center [335, 182] width 671 height 266
type input "[PERSON_NAME]"
click at [499, 186] on button "Filtrar" at bounding box center [513, 193] width 28 height 15
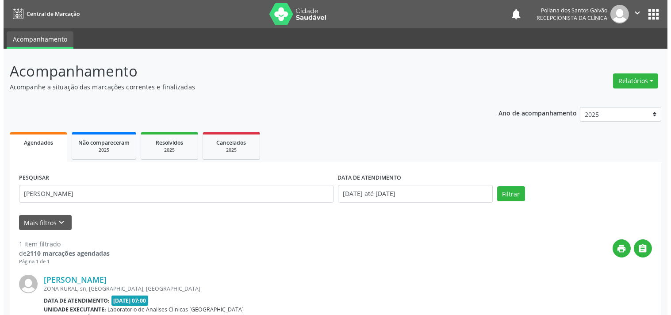
scroll to position [85, 0]
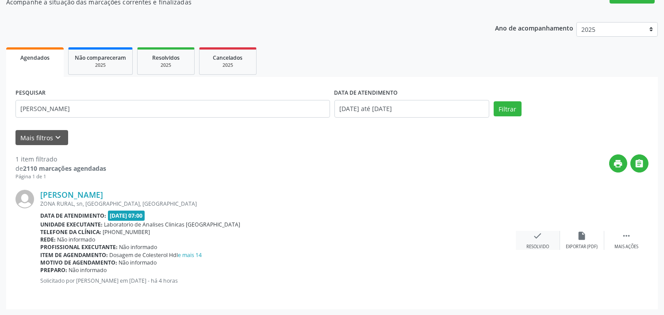
click at [524, 240] on div "check Resolvido" at bounding box center [538, 240] width 44 height 19
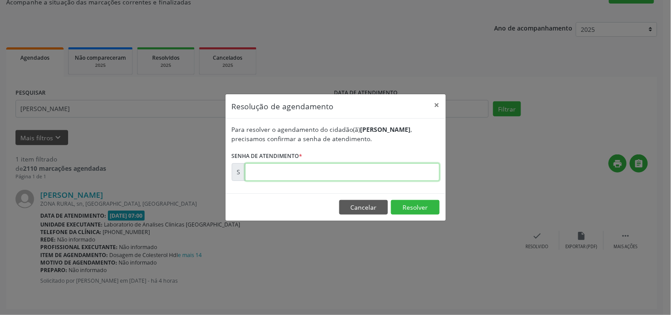
click at [423, 166] on input "text" at bounding box center [342, 172] width 195 height 18
type input "00172024"
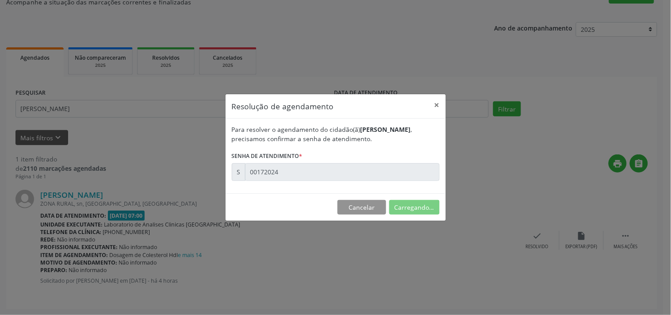
scroll to position [0, 0]
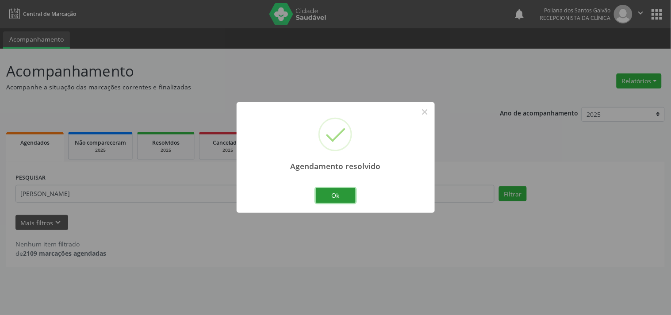
click at [330, 194] on button "Ok" at bounding box center [336, 195] width 40 height 15
